Goal: Navigation & Orientation: Find specific page/section

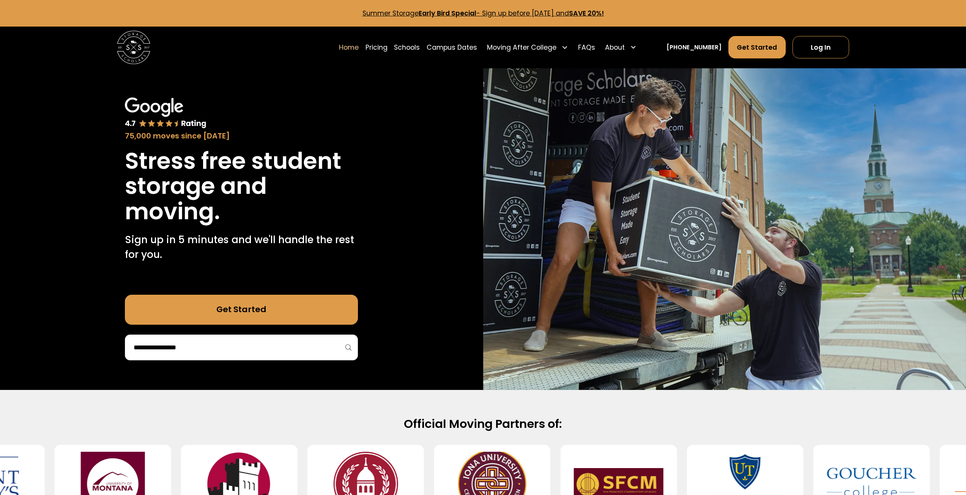
drag, startPoint x: 654, startPoint y: 413, endPoint x: 651, endPoint y: 407, distance: 5.9
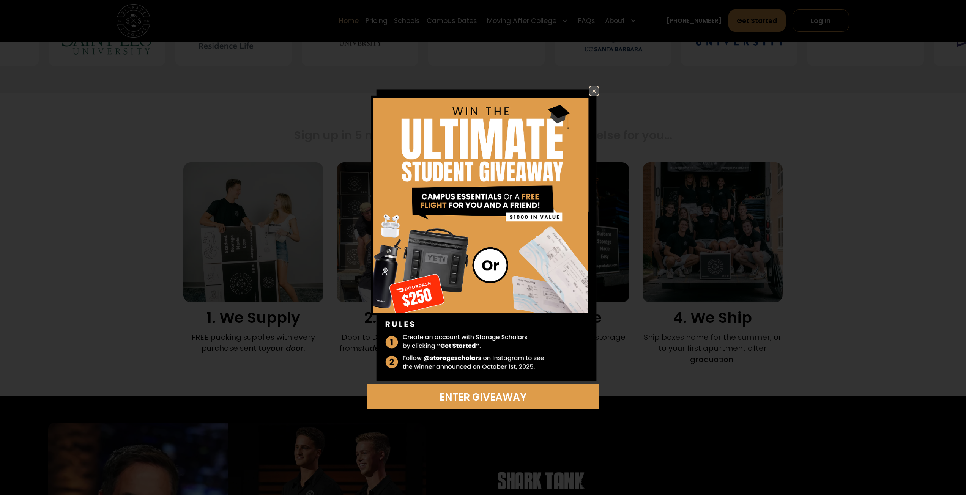
scroll to position [493, 0]
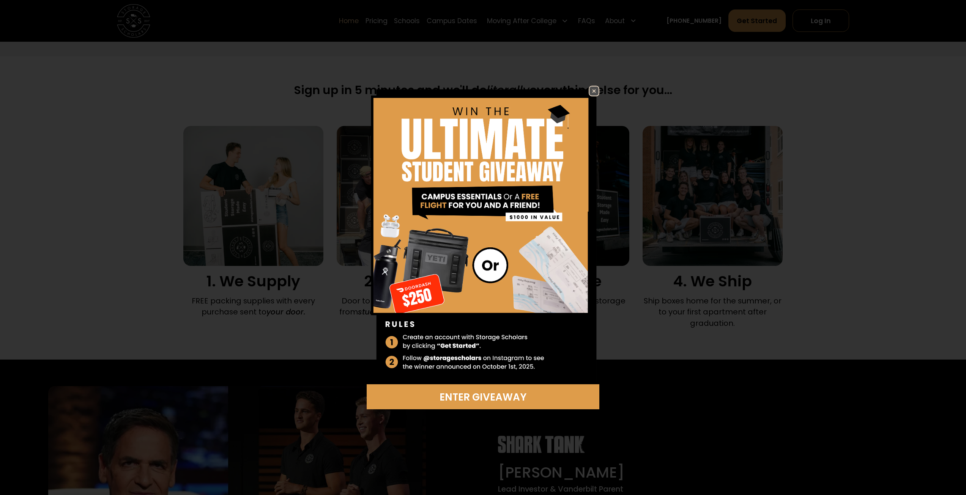
click at [591, 89] on img at bounding box center [593, 91] width 9 height 9
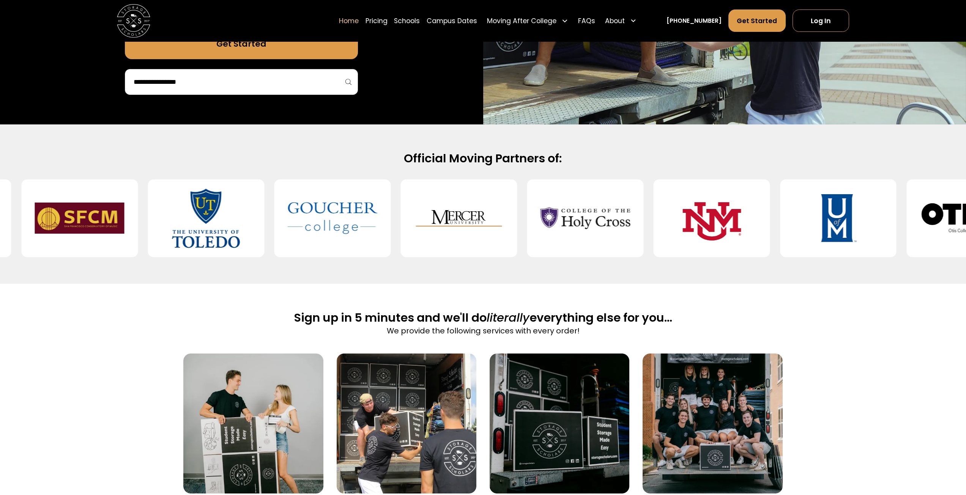
scroll to position [190, 0]
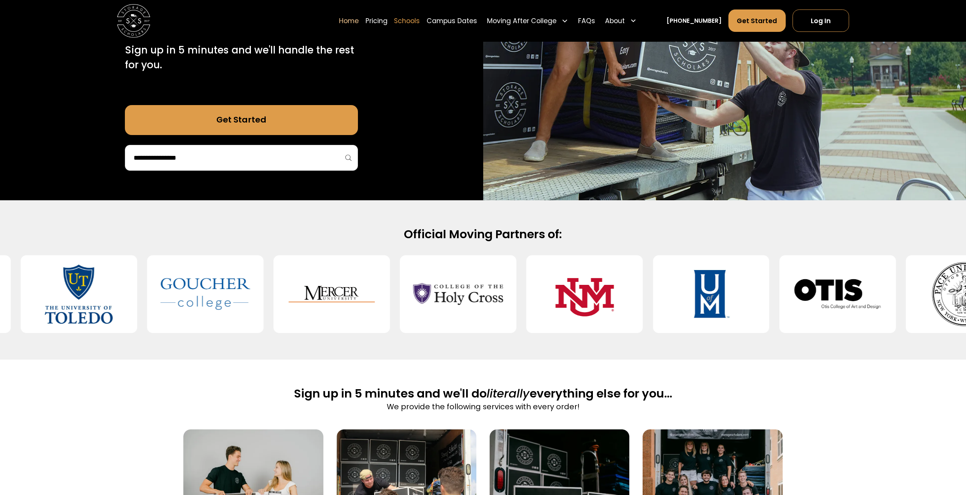
click at [414, 22] on link "Schools" at bounding box center [407, 20] width 26 height 23
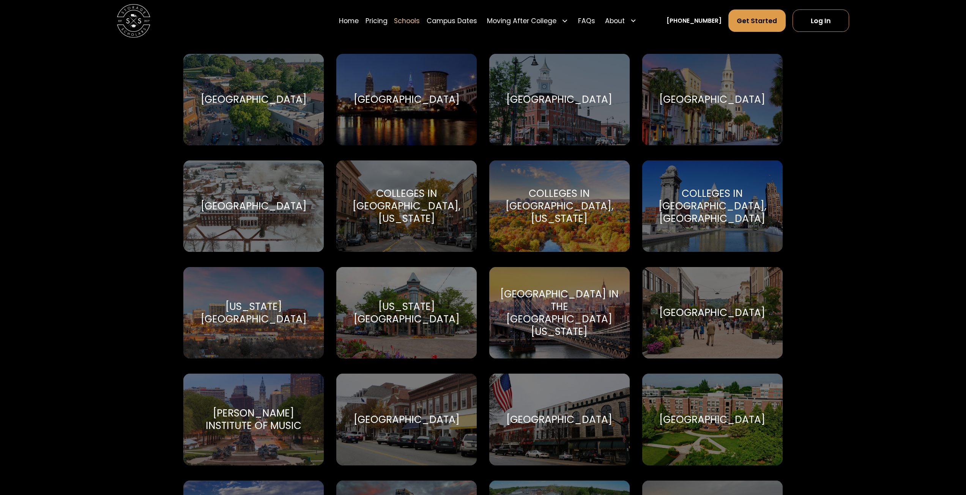
scroll to position [911, 0]
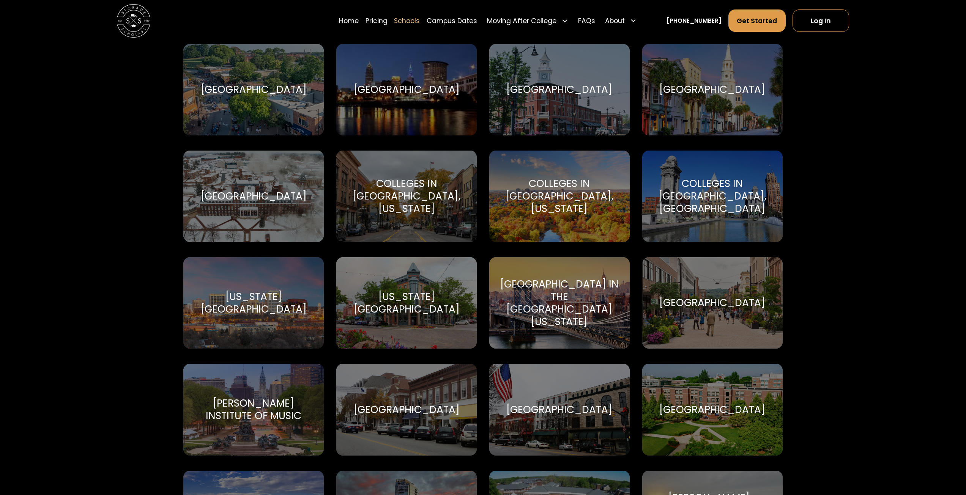
click at [256, 197] on div "College of the Holy Cross" at bounding box center [254, 196] width 106 height 13
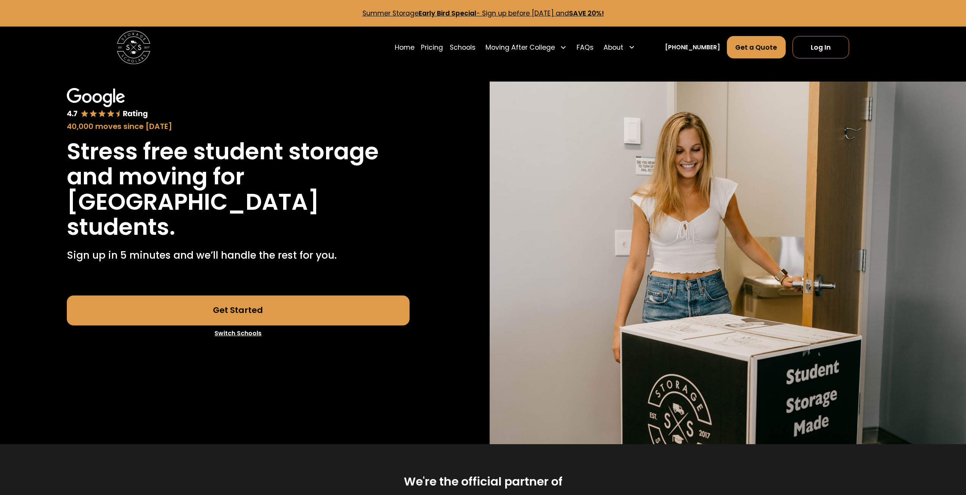
click at [224, 313] on link "Get Started" at bounding box center [238, 311] width 343 height 30
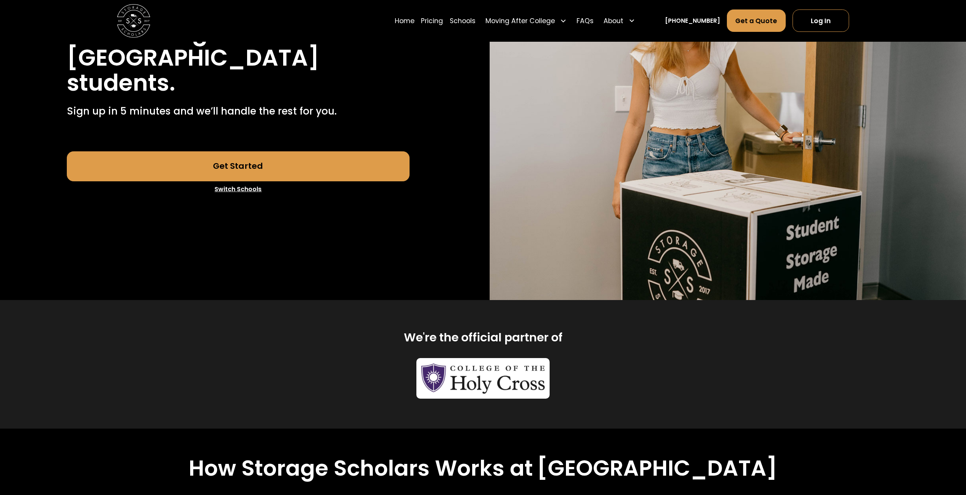
scroll to position [304, 0]
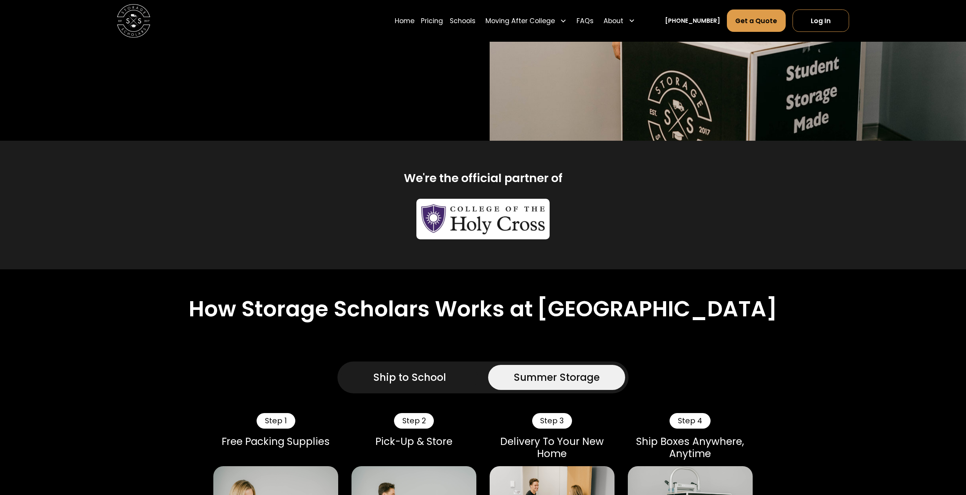
click at [420, 385] on div "Ship to School" at bounding box center [409, 377] width 73 height 15
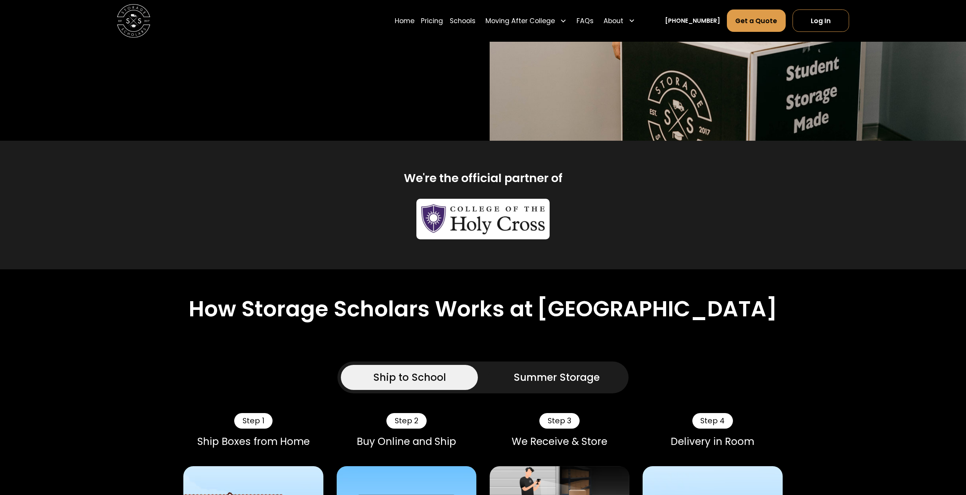
click at [547, 385] on div "Summer Storage" at bounding box center [556, 377] width 86 height 15
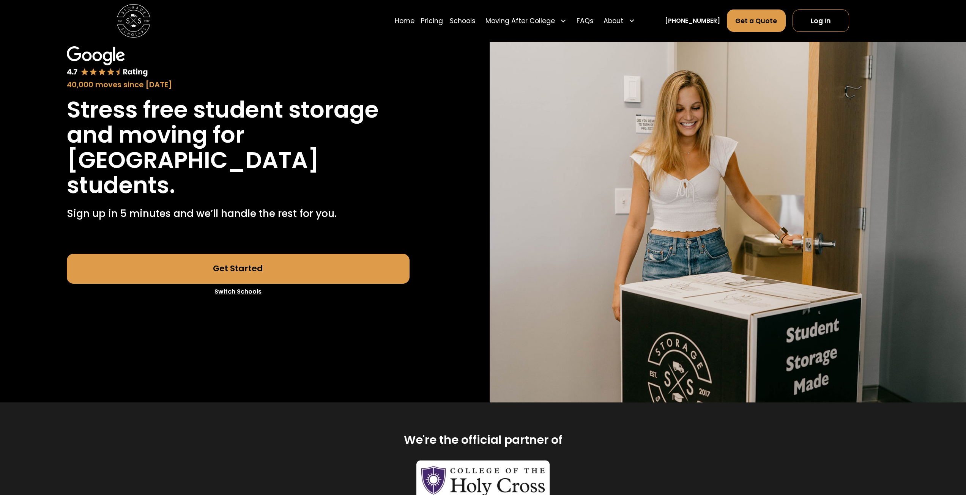
scroll to position [0, 0]
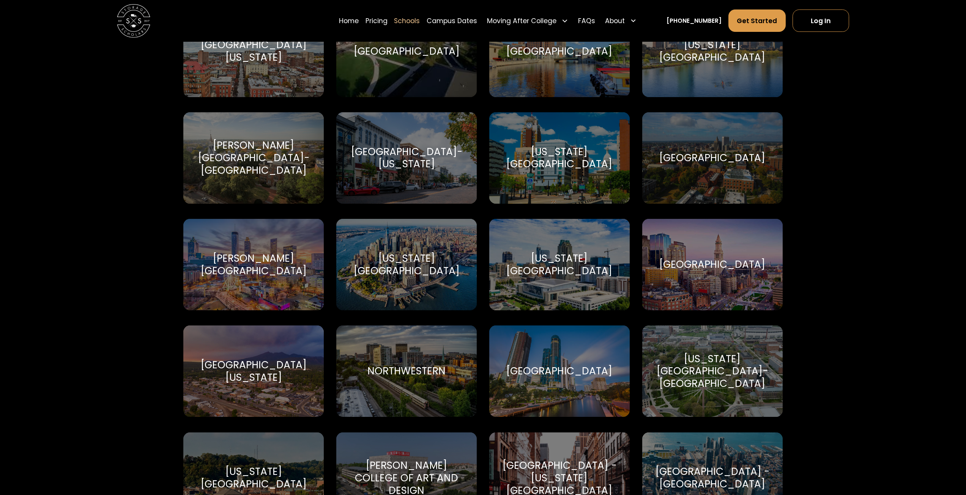
scroll to position [2125, 0]
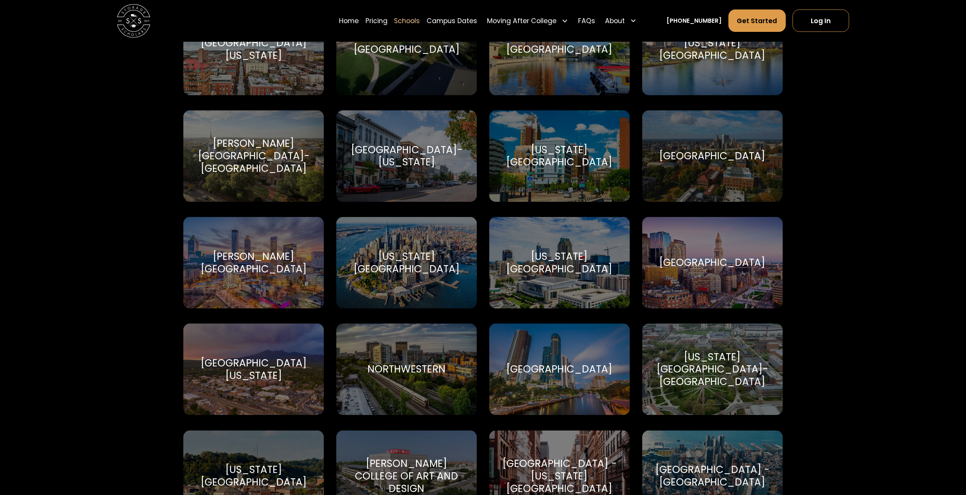
click at [409, 276] on div "New York University New York University" at bounding box center [406, 262] width 140 height 91
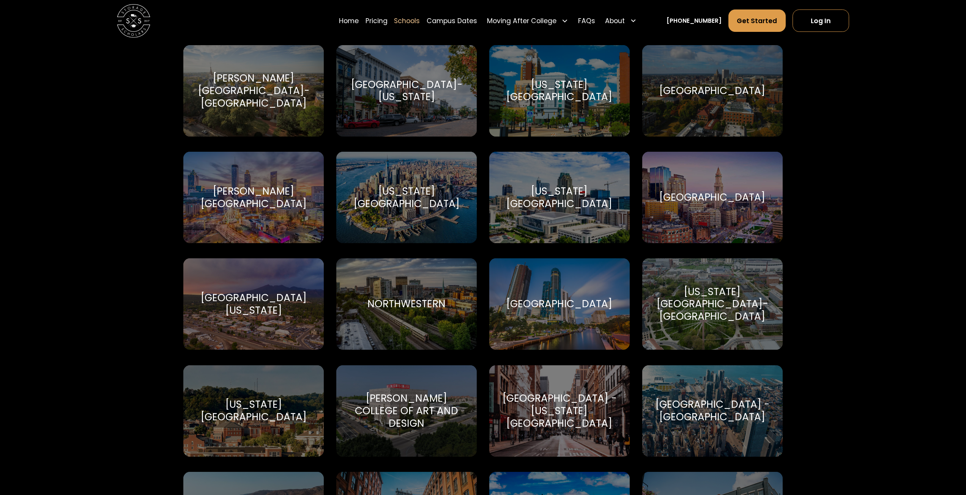
scroll to position [2353, 0]
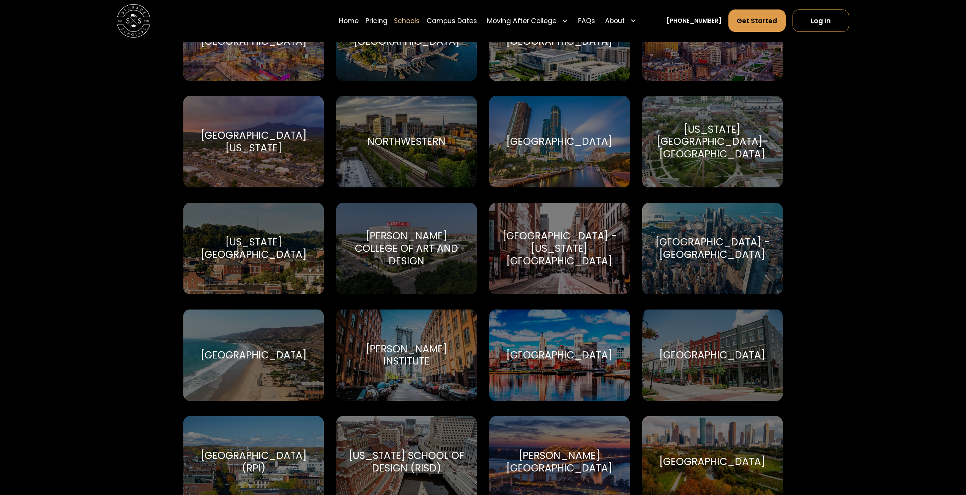
click at [368, 349] on div "[PERSON_NAME][GEOGRAPHIC_DATA][PERSON_NAME]" at bounding box center [406, 355] width 140 height 91
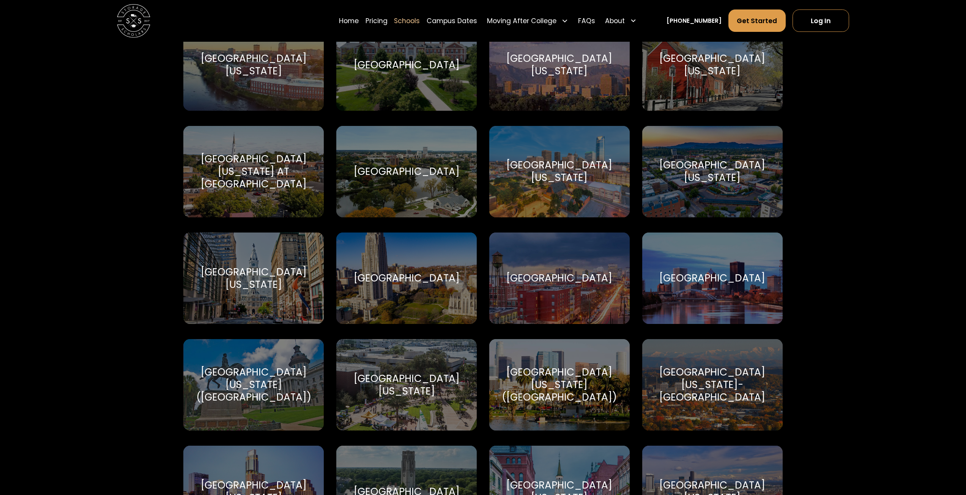
scroll to position [4478, 0]
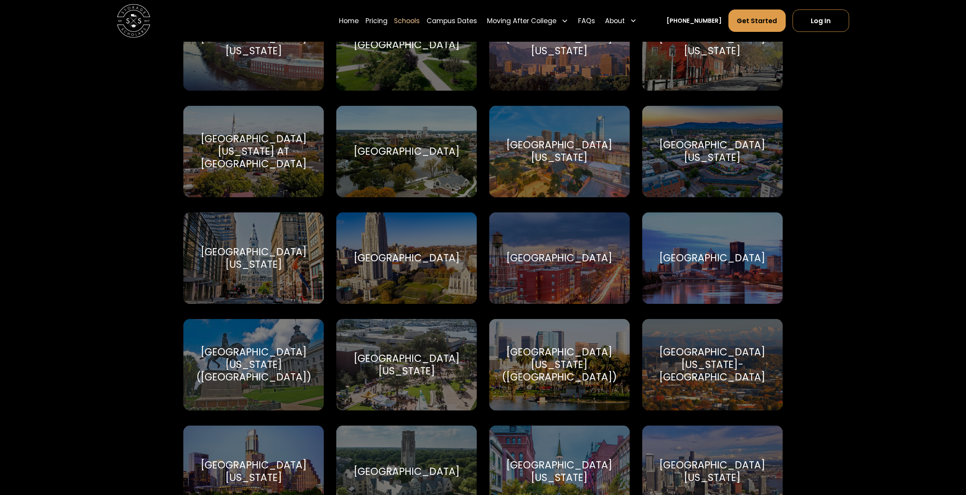
click at [679, 263] on div "[GEOGRAPHIC_DATA]" at bounding box center [712, 258] width 106 height 13
click at [731, 262] on div "[GEOGRAPHIC_DATA]" at bounding box center [712, 258] width 106 height 13
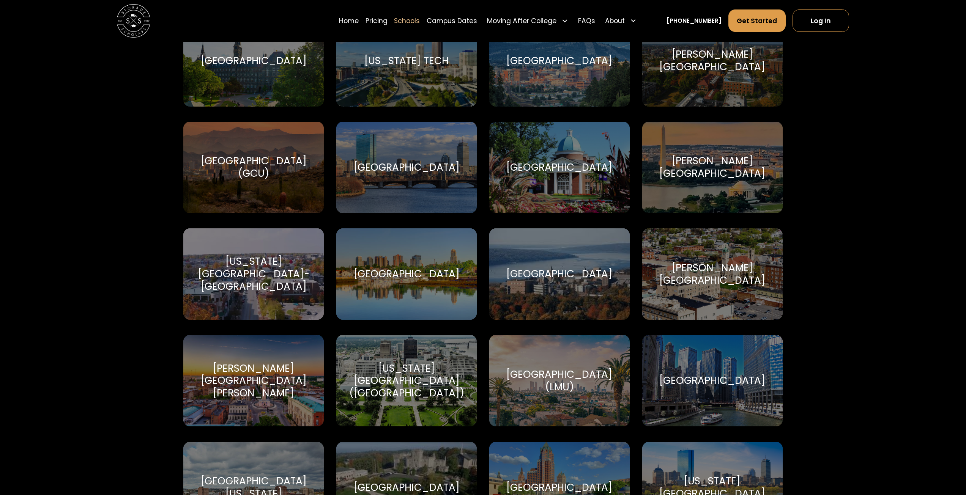
scroll to position [1670, 0]
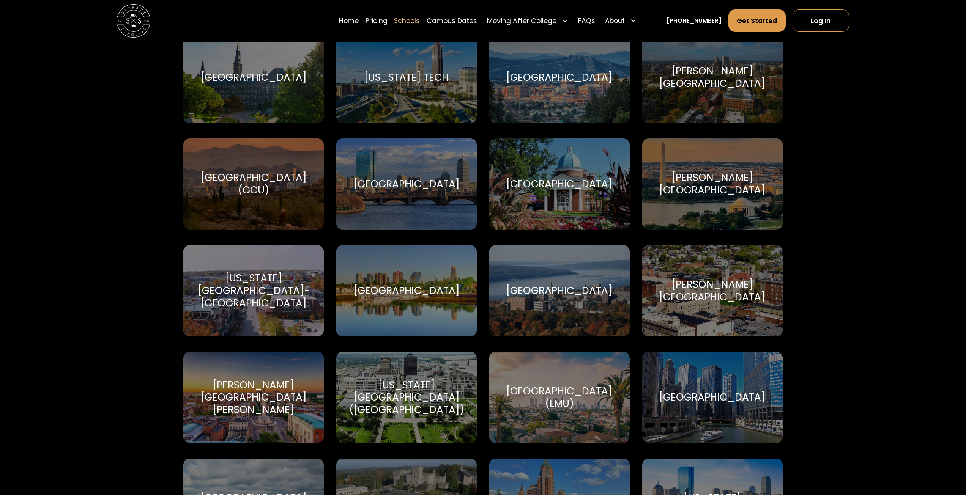
click at [402, 295] on div "[GEOGRAPHIC_DATA]" at bounding box center [407, 291] width 106 height 13
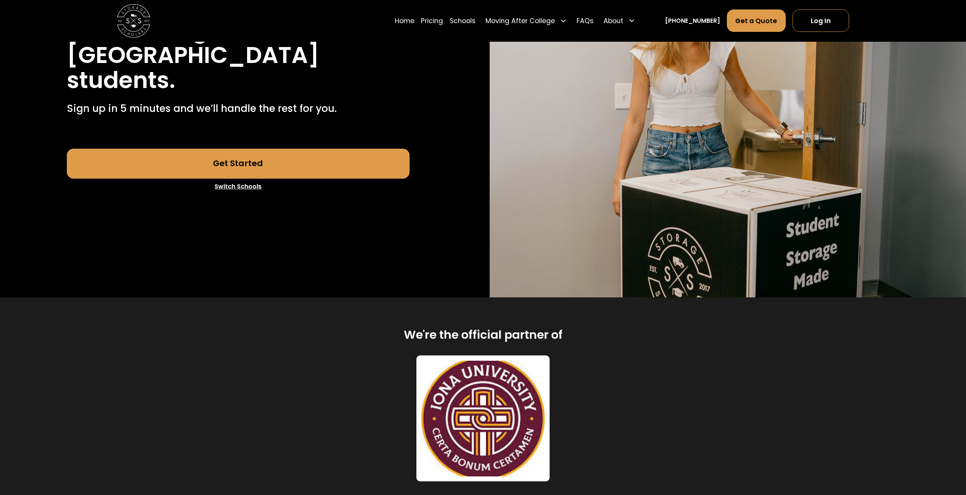
scroll to position [152, 0]
